Goal: Task Accomplishment & Management: Use online tool/utility

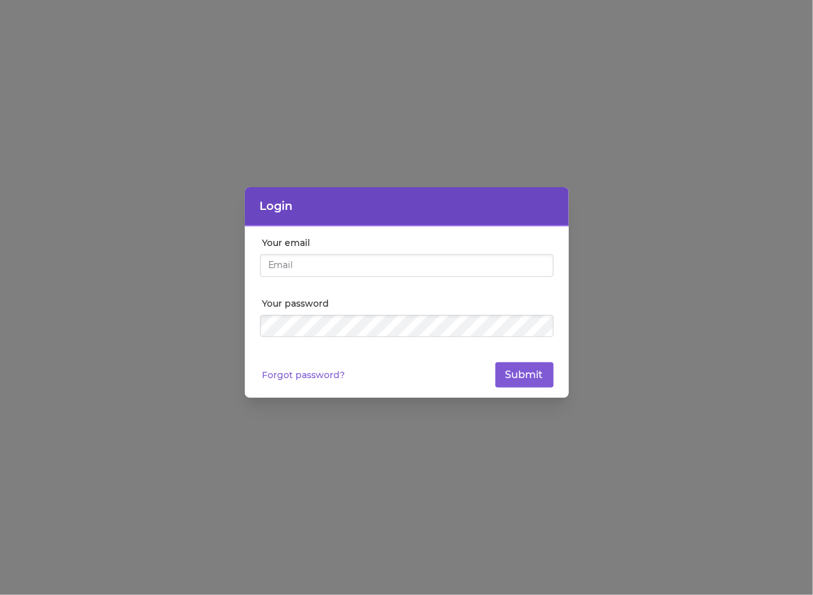
click at [357, 269] on input "Your email" at bounding box center [407, 265] width 294 height 23
click at [333, 379] on link "Forgot password?" at bounding box center [304, 375] width 83 height 13
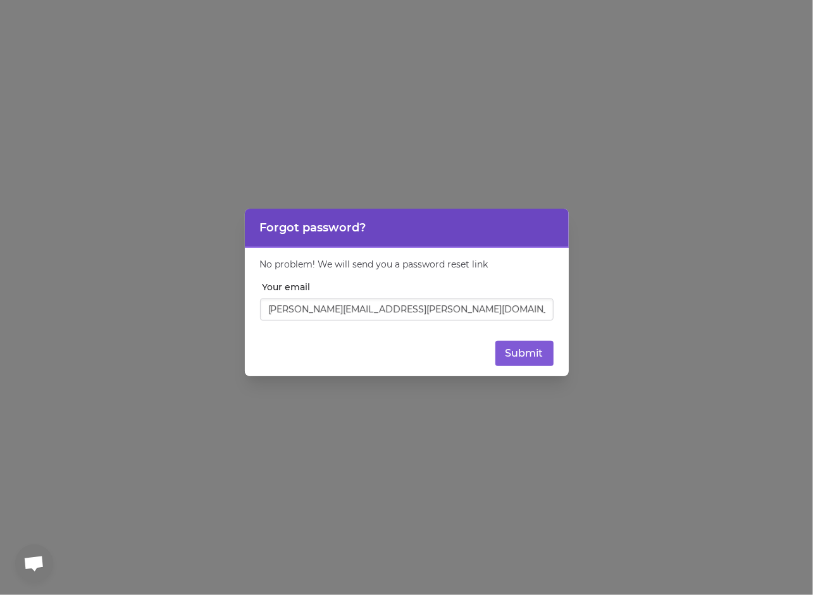
type input "[PERSON_NAME][EMAIL_ADDRESS][PERSON_NAME][DOMAIN_NAME]"
click at [495, 341] on button "Submit" at bounding box center [524, 353] width 58 height 25
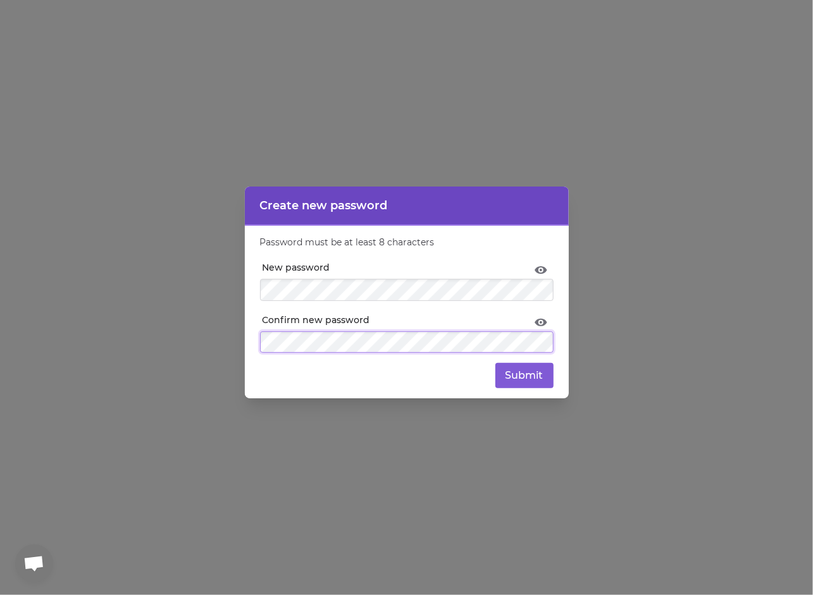
click at [495, 363] on button "Submit" at bounding box center [524, 375] width 58 height 25
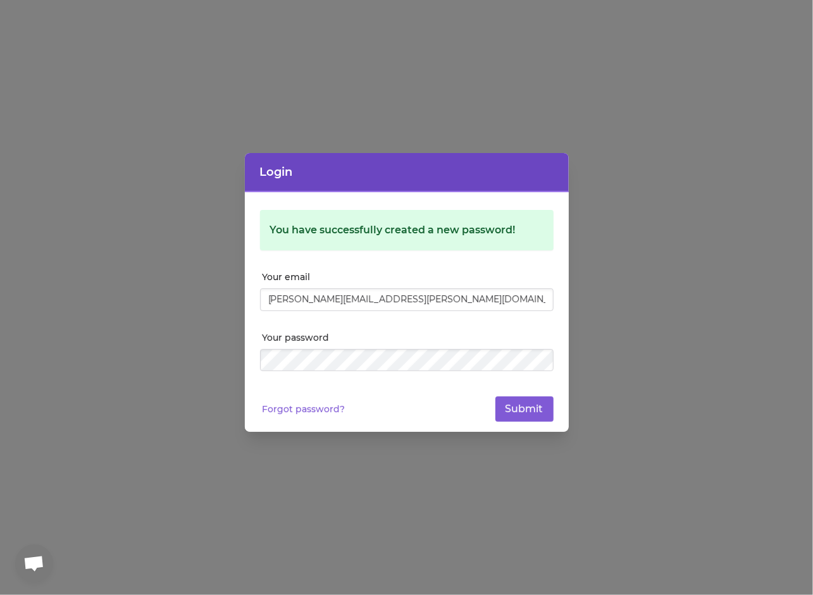
type input "jackie.faccini@gmail.com"
click at [495, 397] on button "Submit" at bounding box center [524, 409] width 58 height 25
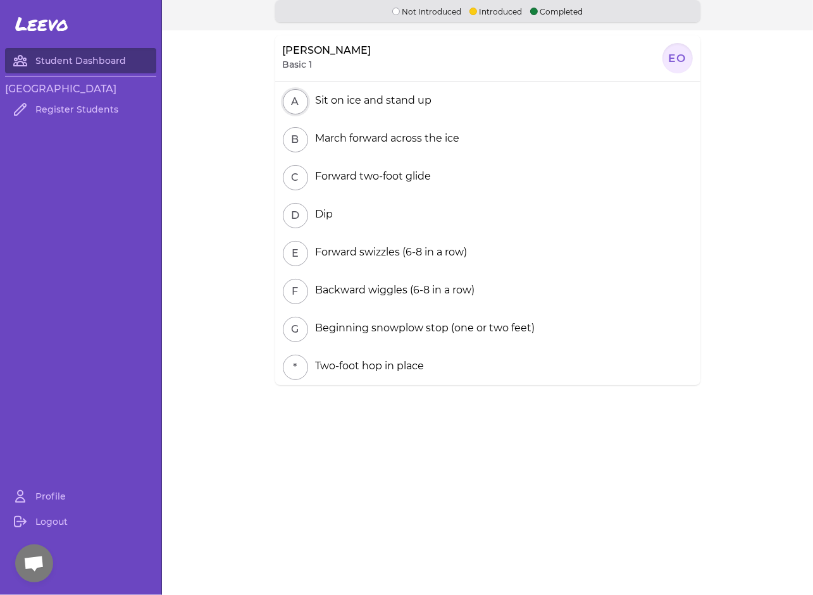
click at [295, 102] on button "A" at bounding box center [295, 101] width 25 height 25
click at [290, 132] on button "B" at bounding box center [295, 139] width 25 height 25
click at [296, 180] on button "C" at bounding box center [295, 177] width 25 height 25
click at [296, 256] on button "E" at bounding box center [295, 253] width 25 height 25
click at [286, 359] on button "*" at bounding box center [295, 367] width 25 height 25
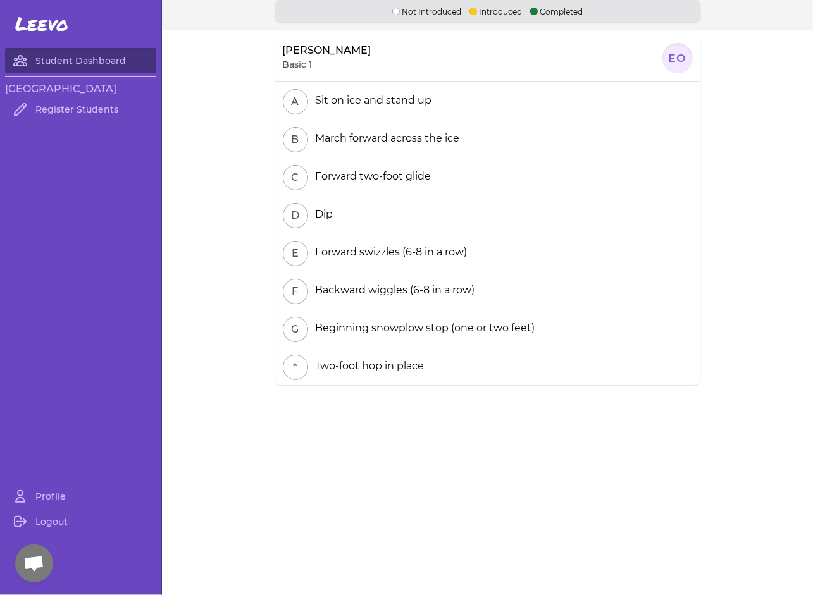
click at [367, 117] on div "A Sit on ice and stand up" at bounding box center [487, 101] width 425 height 38
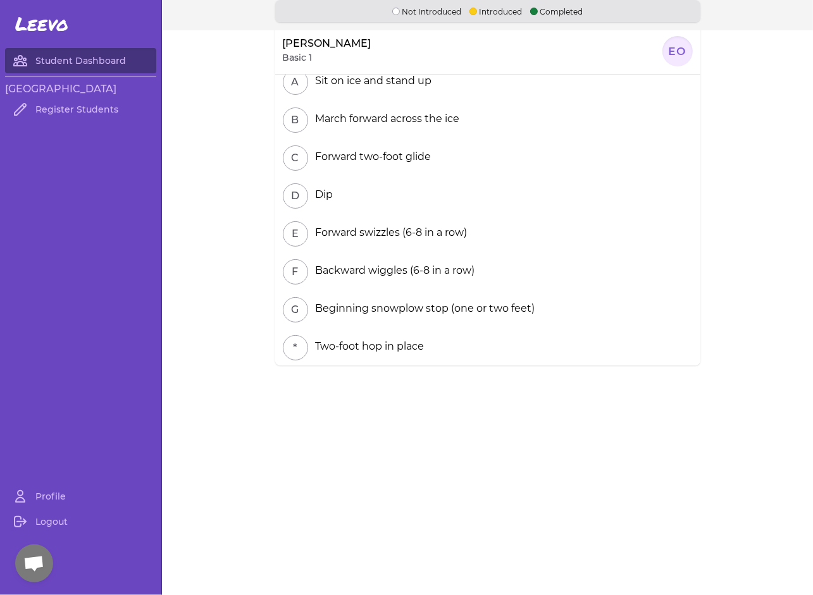
scroll to position [30, 0]
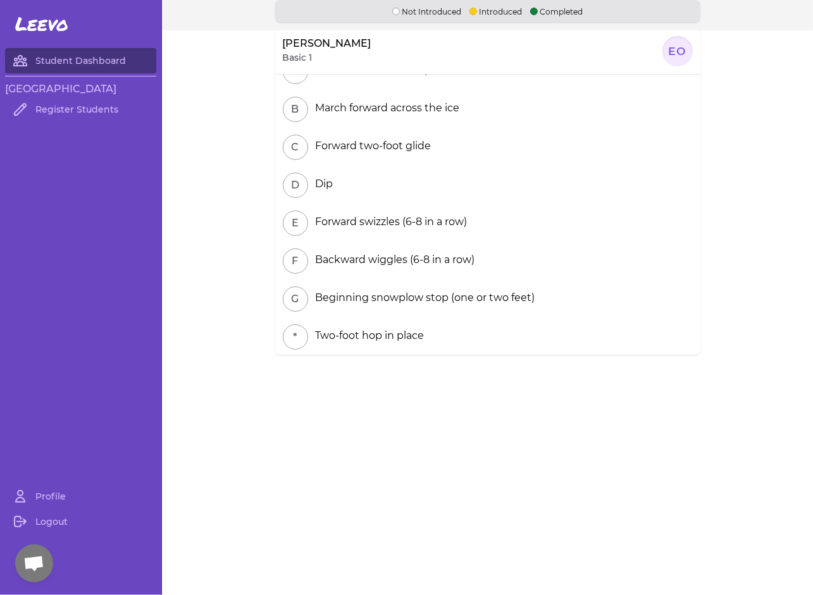
click at [353, 350] on div "* Two-foot hop in place" at bounding box center [487, 336] width 425 height 38
click at [358, 337] on div "Two-foot hop in place" at bounding box center [368, 335] width 114 height 15
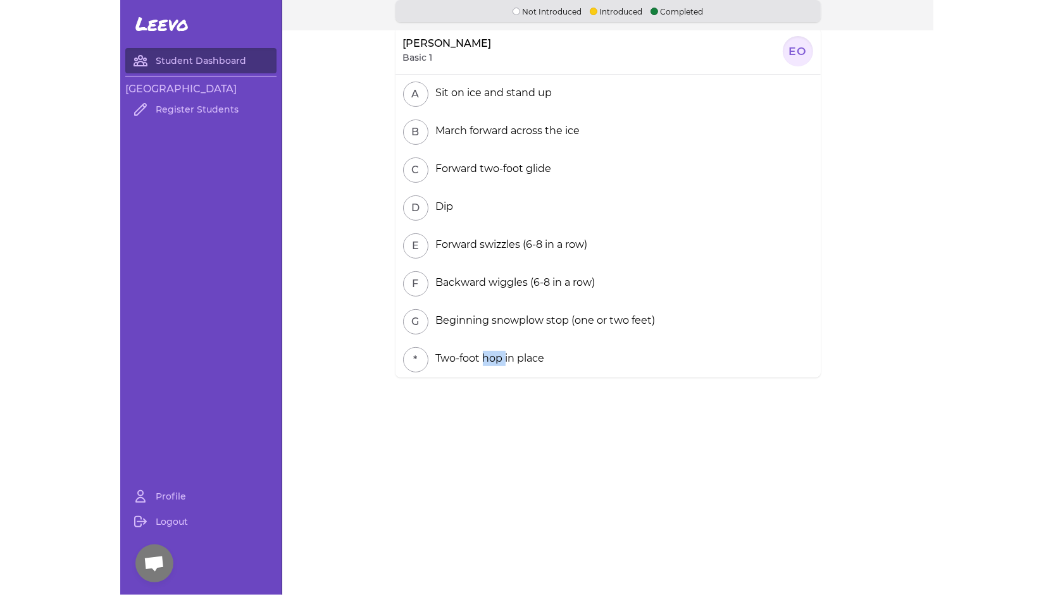
scroll to position [0, 0]
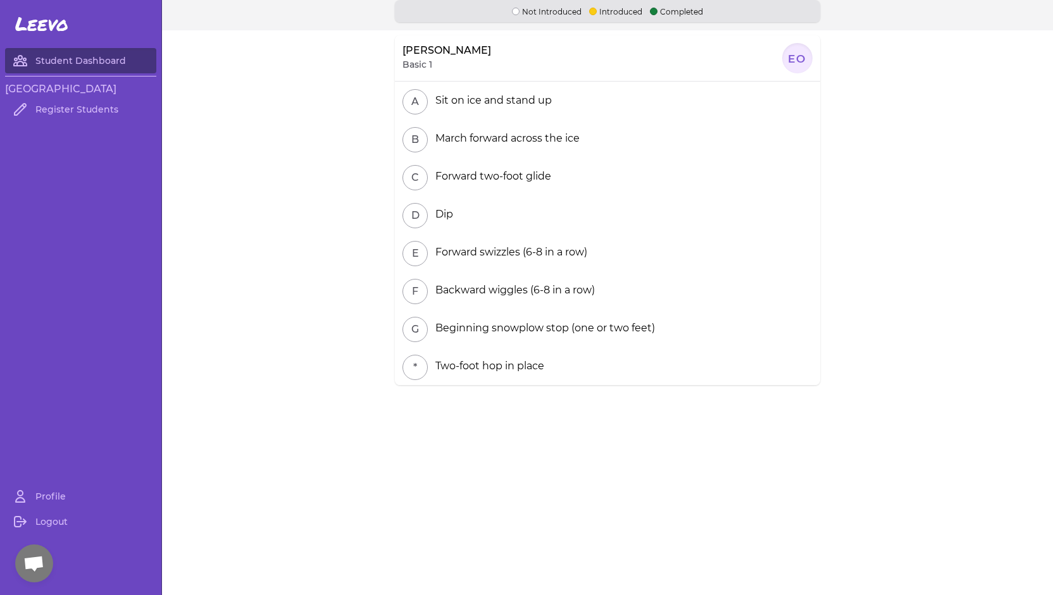
click at [524, 68] on div "Elena Ospina Basic 1 EO" at bounding box center [607, 58] width 425 height 46
click at [412, 105] on button "A" at bounding box center [414, 101] width 25 height 25
click at [610, 17] on p "Introduced" at bounding box center [615, 11] width 53 height 12
click at [538, 9] on p "Not Introduced" at bounding box center [547, 11] width 70 height 12
click at [770, 77] on div "Elena Ospina Basic 1 EO" at bounding box center [607, 58] width 425 height 46
